Goal: Download file/media

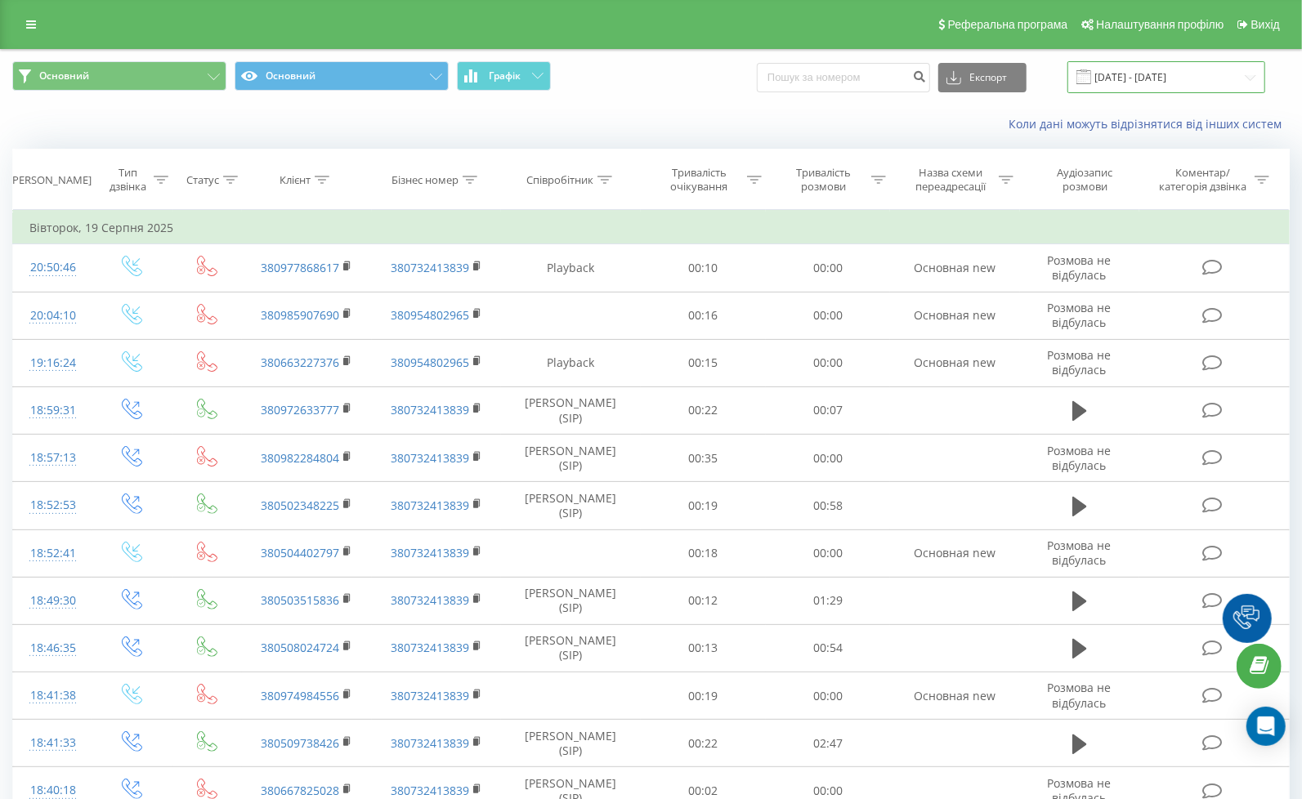
click at [1175, 90] on input "[DATE] - [DATE]" at bounding box center [1167, 77] width 198 height 32
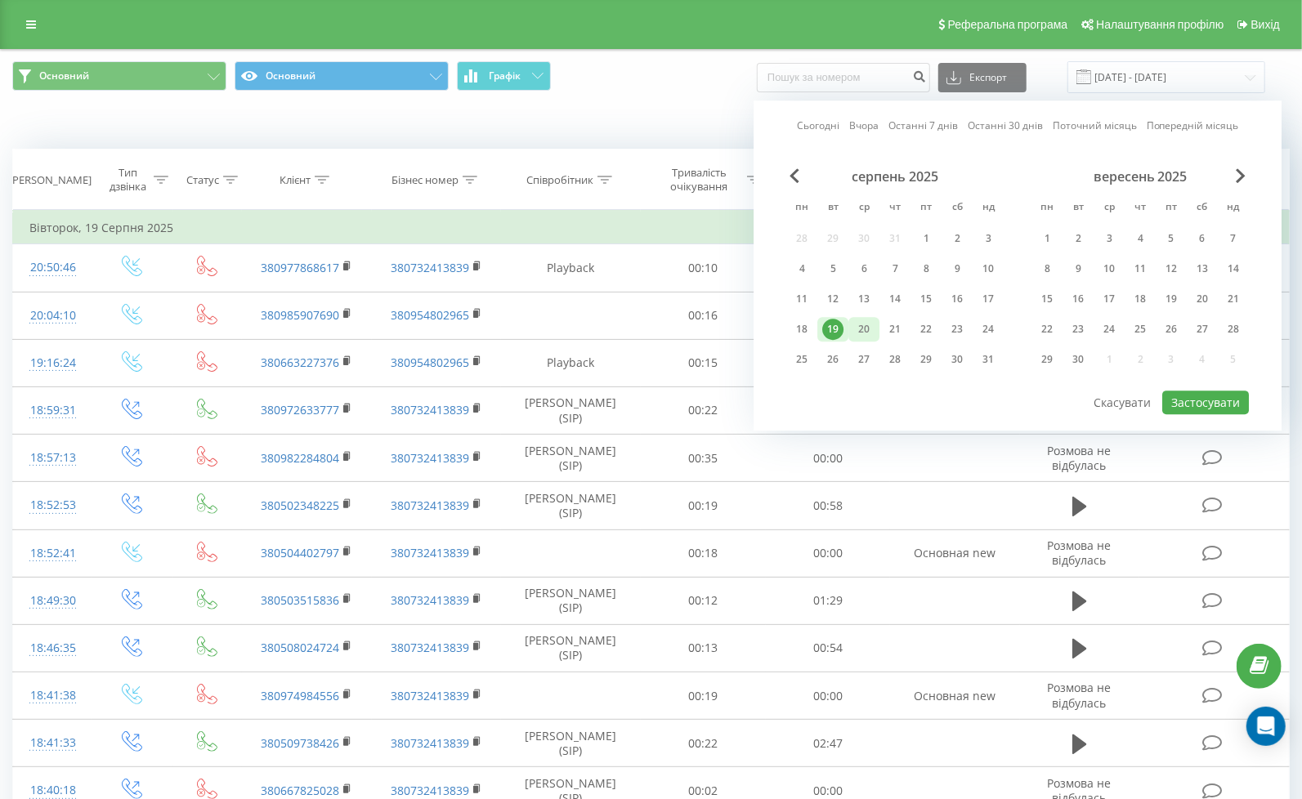
click at [861, 327] on div "20" at bounding box center [863, 329] width 21 height 21
click at [1179, 401] on button "Застосувати" at bounding box center [1205, 403] width 87 height 24
type input "20.08.2025 - 20.08.2025"
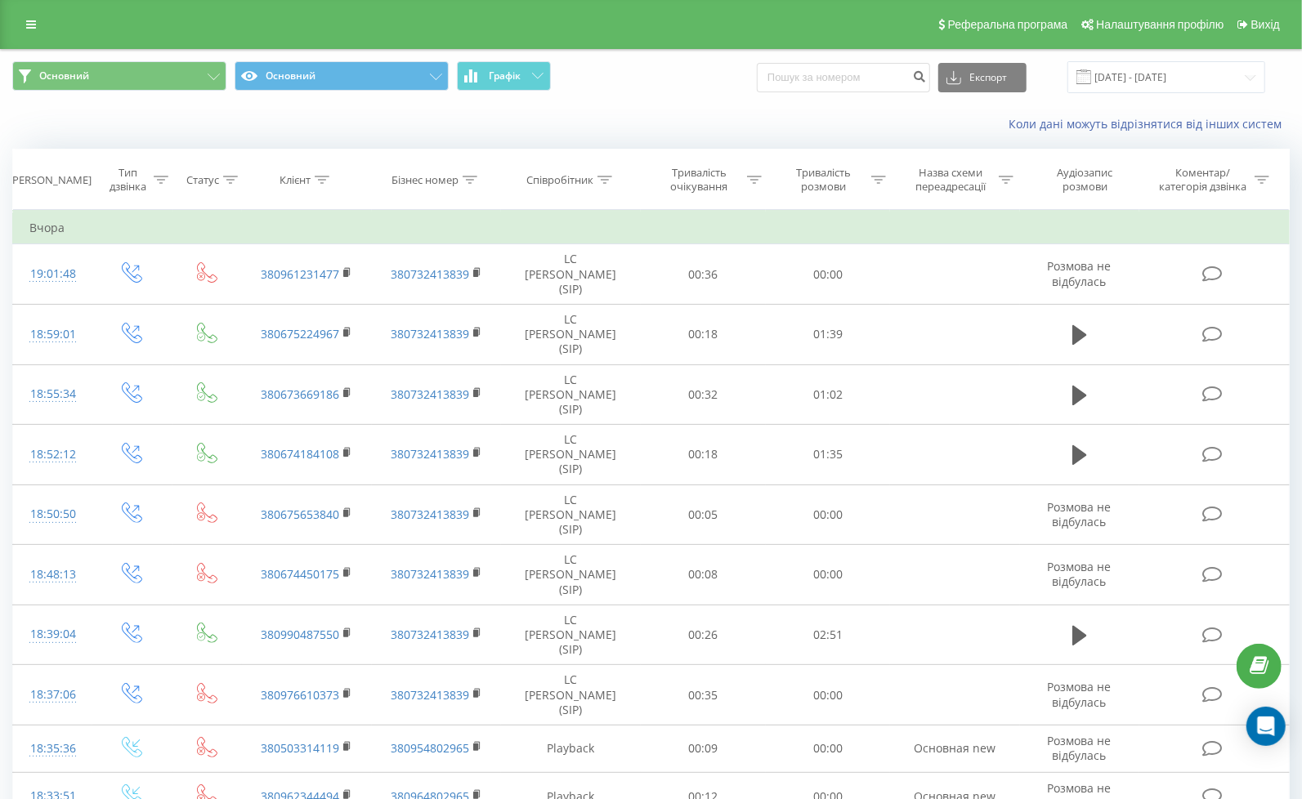
click at [1008, 78] on button "Експорт" at bounding box center [982, 77] width 88 height 29
click at [976, 168] on span ".xlsx" at bounding box center [964, 167] width 24 height 16
